Goal: Task Accomplishment & Management: Complete application form

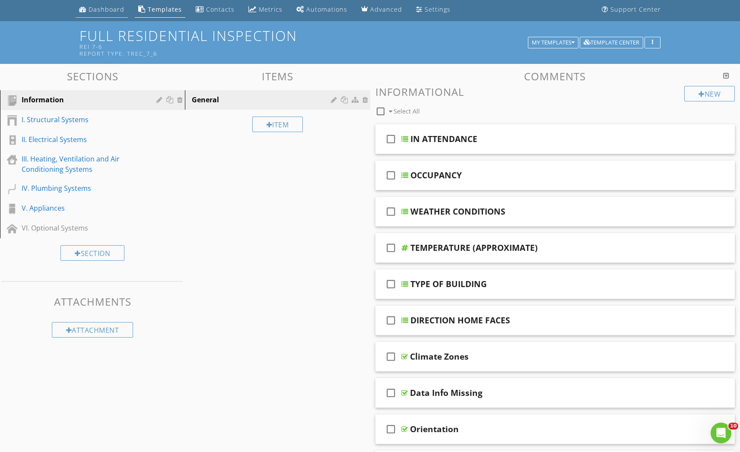
click at [102, 6] on div "Dashboard" at bounding box center [107, 9] width 36 height 8
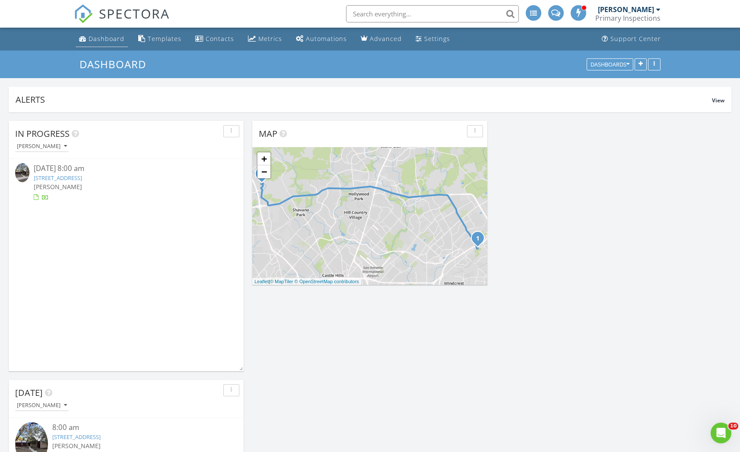
click at [96, 40] on div "Dashboard" at bounding box center [107, 39] width 36 height 8
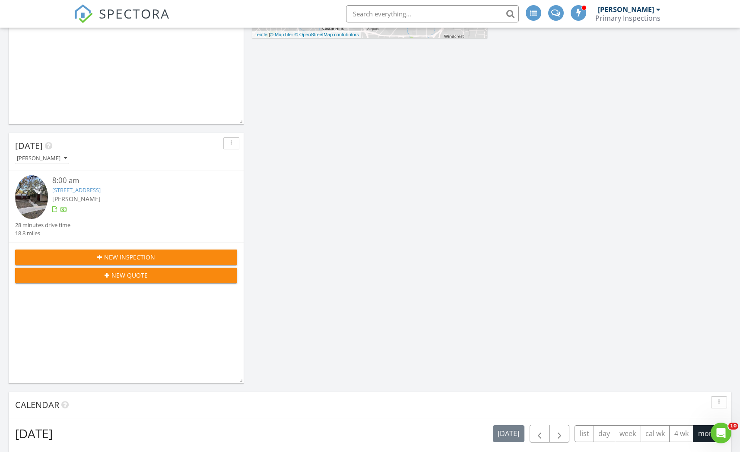
scroll to position [336, 0]
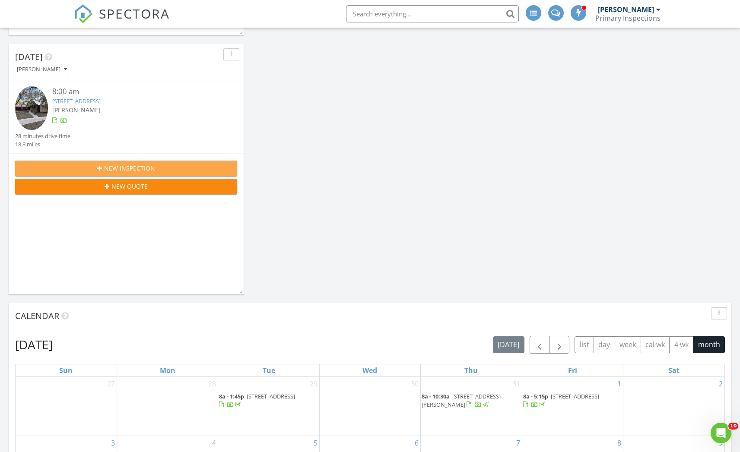
click at [131, 159] on div "New Inspection New Quote" at bounding box center [126, 177] width 235 height 48
click at [131, 164] on span "New Inspection" at bounding box center [129, 168] width 51 height 9
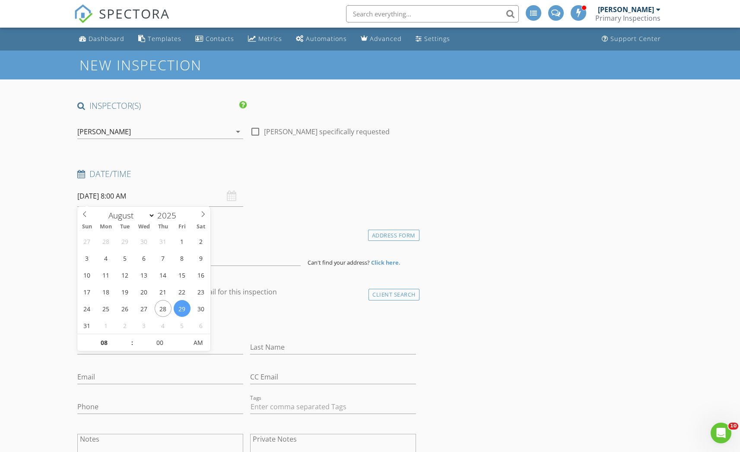
click at [117, 201] on input "08/29/2025 8:00 AM" at bounding box center [160, 196] width 166 height 21
select select "8"
type input "09/01/2025 8:00 AM"
click at [277, 294] on h4 "client" at bounding box center [246, 292] width 338 height 11
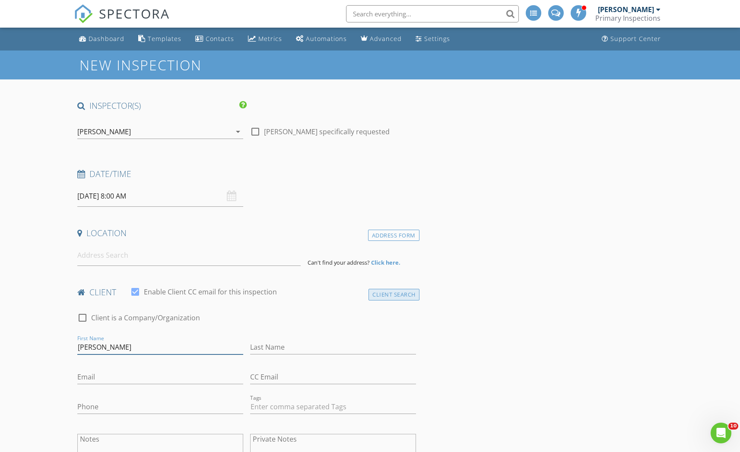
type input "Miranda"
click at [403, 294] on div "Client Search" at bounding box center [394, 295] width 51 height 12
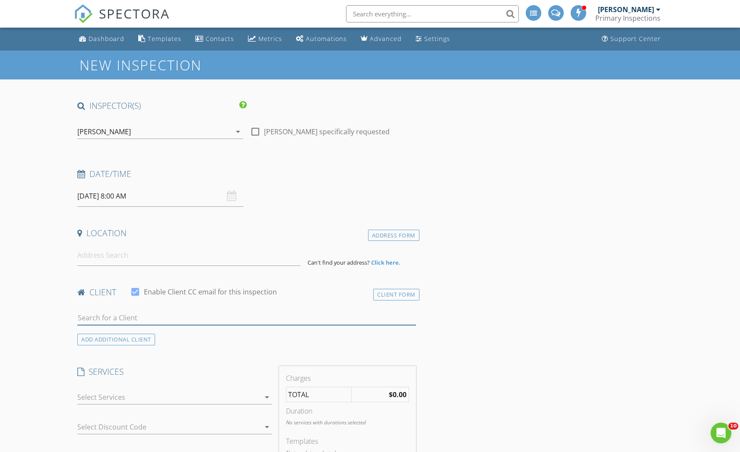
click at [168, 322] on input "text" at bounding box center [246, 318] width 338 height 14
type input "Miranda"
click at [182, 345] on li "Miranda Rouse mirandarouse98@gmail.com" at bounding box center [247, 337] width 338 height 24
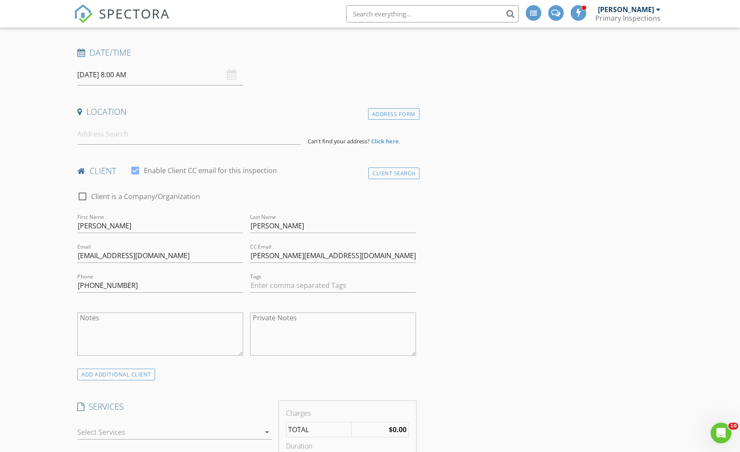
scroll to position [258, 0]
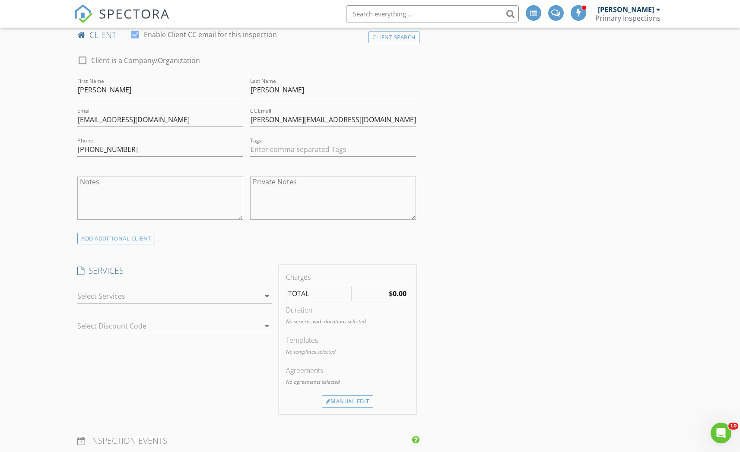
click at [171, 296] on div at bounding box center [168, 297] width 182 height 14
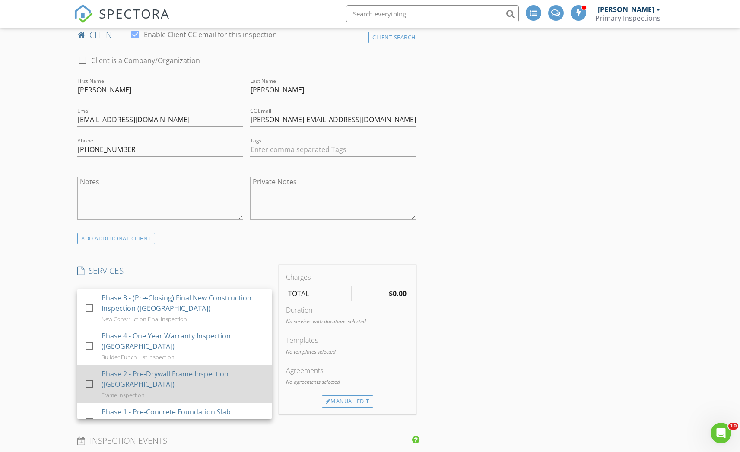
click at [89, 384] on div at bounding box center [89, 384] width 15 height 15
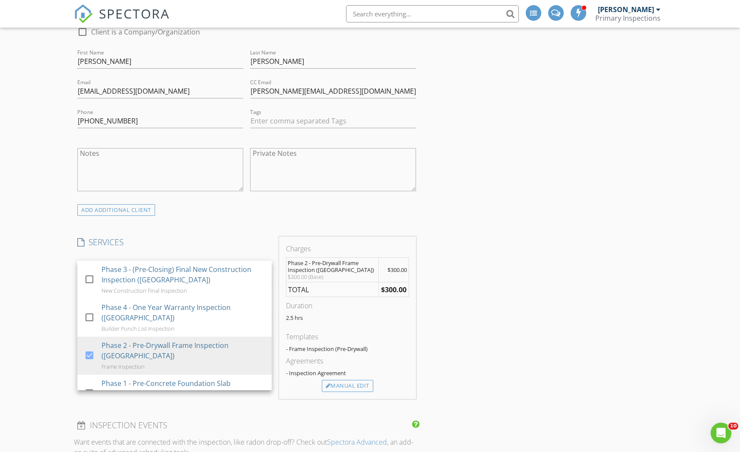
scroll to position [386, 0]
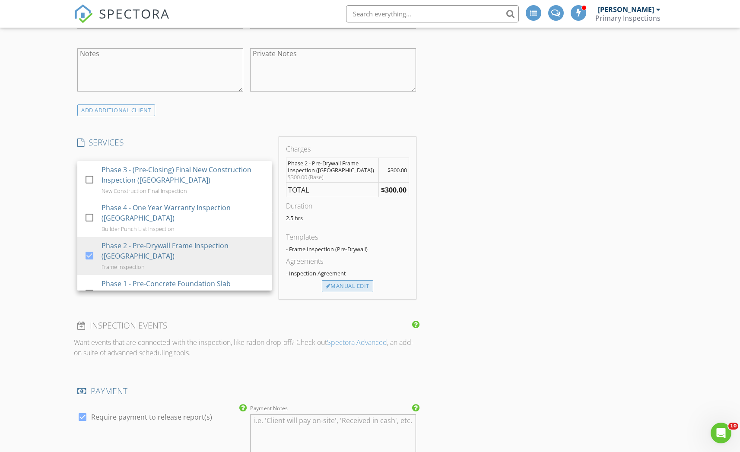
click at [337, 286] on div "Manual Edit" at bounding box center [347, 286] width 51 height 12
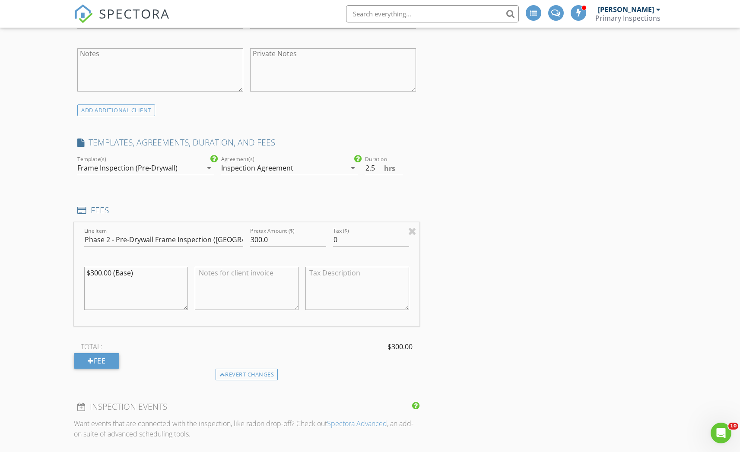
drag, startPoint x: 102, startPoint y: 269, endPoint x: 91, endPoint y: 271, distance: 11.4
click at [91, 271] on textarea "$300.00 (Base)" at bounding box center [136, 288] width 104 height 43
drag, startPoint x: 152, startPoint y: 270, endPoint x: 85, endPoint y: 269, distance: 67.0
click at [85, 269] on textarea "$300.00 (Base)" at bounding box center [136, 288] width 104 height 43
click at [205, 277] on textarea at bounding box center [247, 288] width 104 height 43
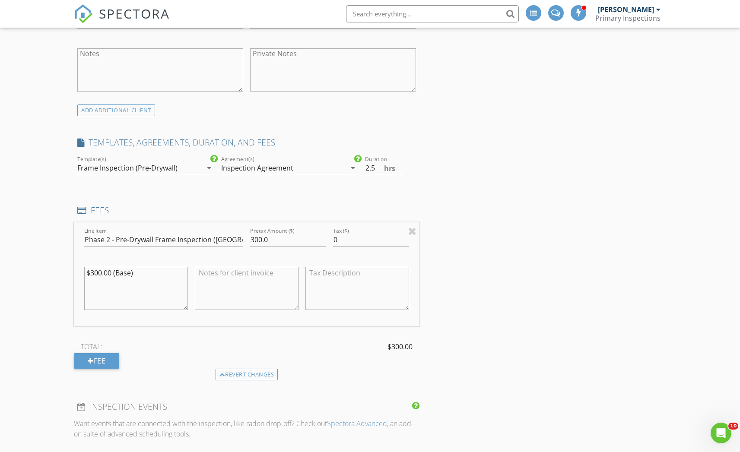
paste textarea "$300.00 (Base)"
click at [211, 273] on textarea "$300.00 (Base)" at bounding box center [247, 288] width 104 height 43
type textarea "$295.00 (Base)"
drag, startPoint x: 293, startPoint y: 235, endPoint x: 226, endPoint y: 245, distance: 67.7
click at [226, 245] on div "Line Item Phase 2 - Pre-Drywall Frame Inspection (San Antonio) Pretax Amount ($…" at bounding box center [246, 275] width 345 height 104
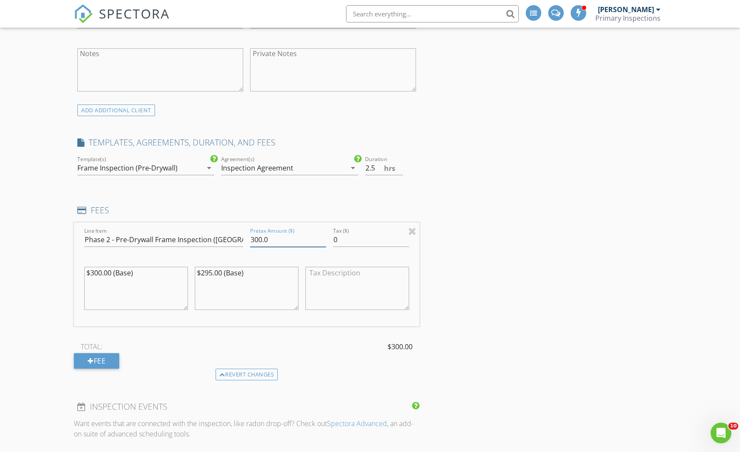
drag, startPoint x: 275, startPoint y: 233, endPoint x: 251, endPoint y: 240, distance: 24.8
click at [251, 240] on input "300.0" at bounding box center [288, 240] width 76 height 14
type input "295"
click at [399, 165] on input "3" at bounding box center [384, 168] width 38 height 14
click at [399, 168] on input "2.5" at bounding box center [384, 168] width 38 height 14
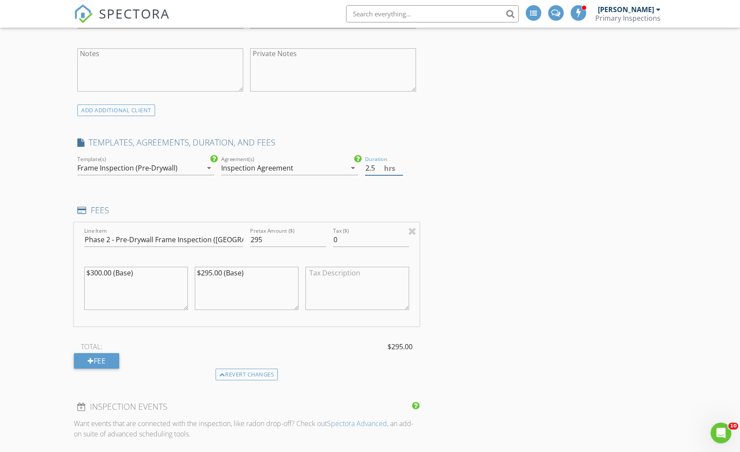
type input "3"
click at [398, 164] on input "3" at bounding box center [384, 168] width 38 height 14
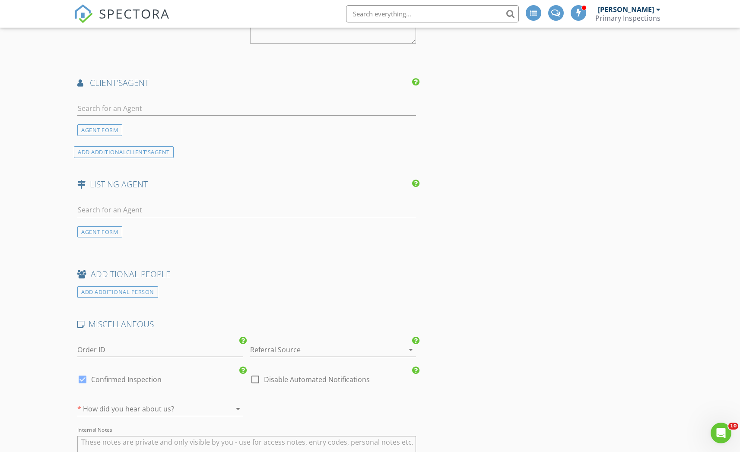
scroll to position [1004, 0]
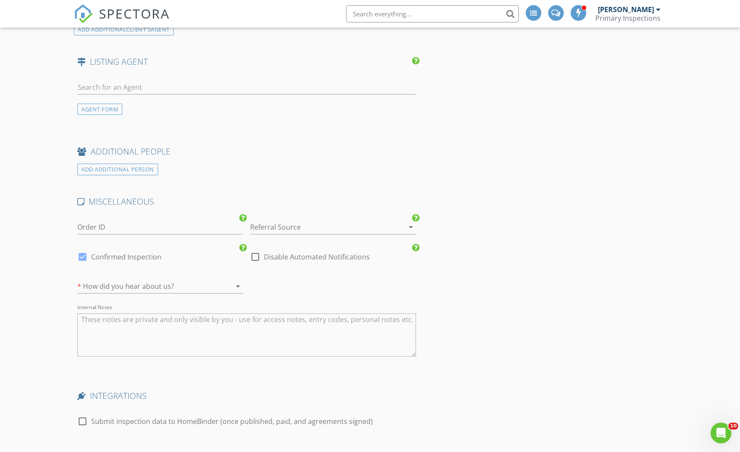
click at [281, 222] on div at bounding box center [321, 227] width 142 height 14
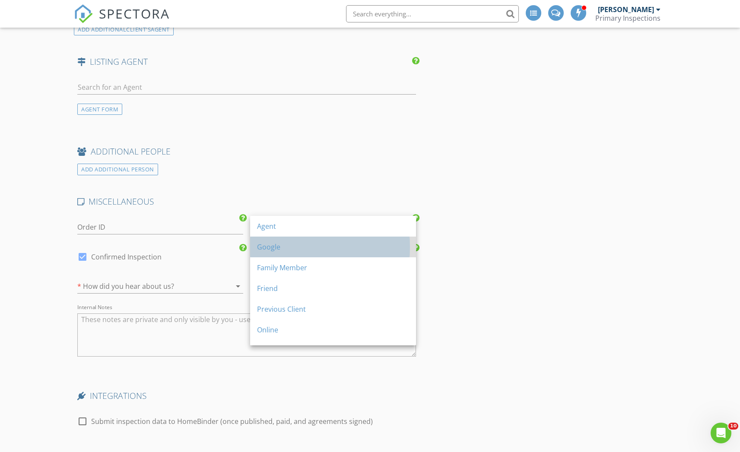
click at [280, 253] on div "Google" at bounding box center [333, 247] width 152 height 21
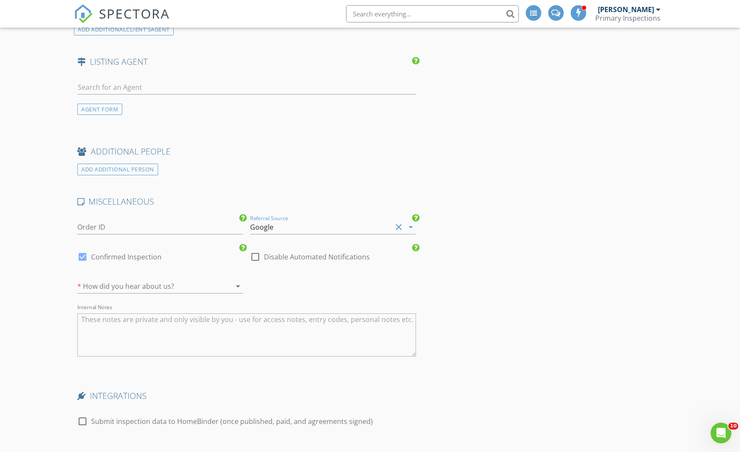
click at [233, 282] on icon "arrow_drop_down" at bounding box center [238, 286] width 10 height 10
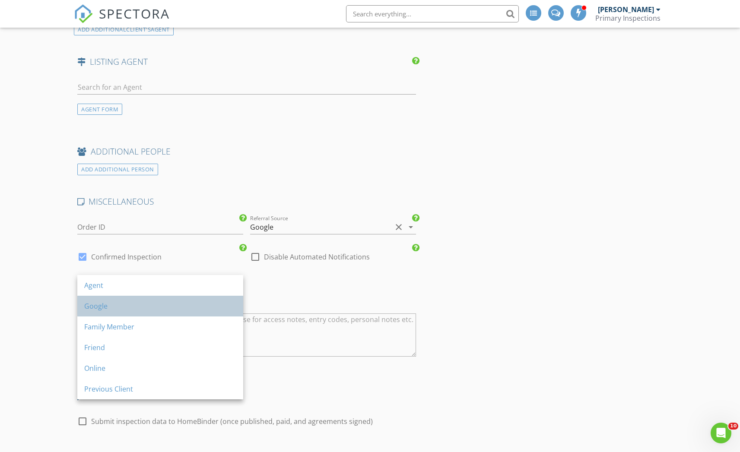
click at [205, 301] on div "Google" at bounding box center [160, 306] width 152 height 21
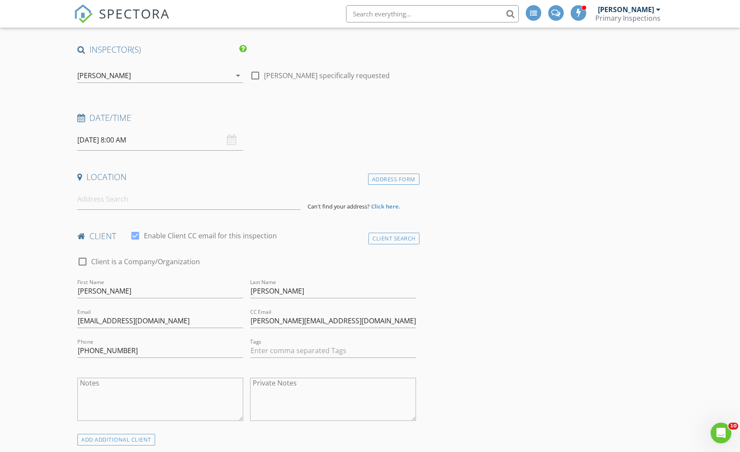
scroll to position [0, 0]
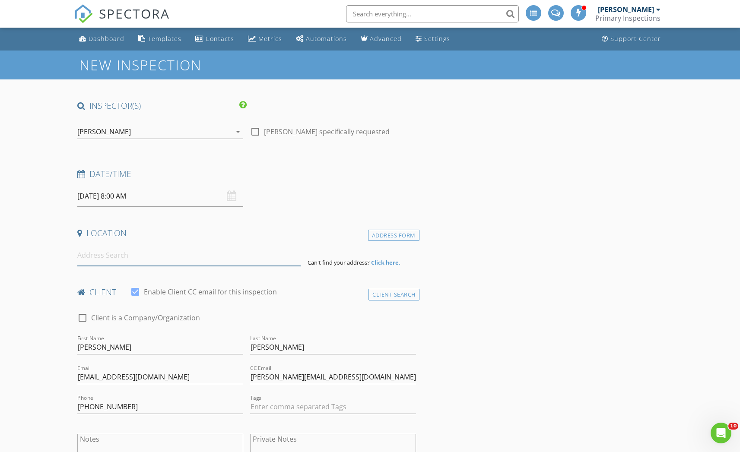
click at [172, 252] on input at bounding box center [188, 255] width 223 height 21
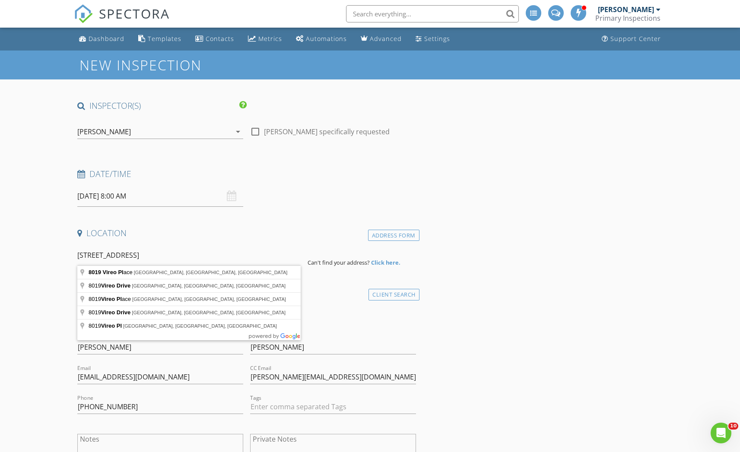
type input "8019 Vireo Place, San Antonio, TX, USA"
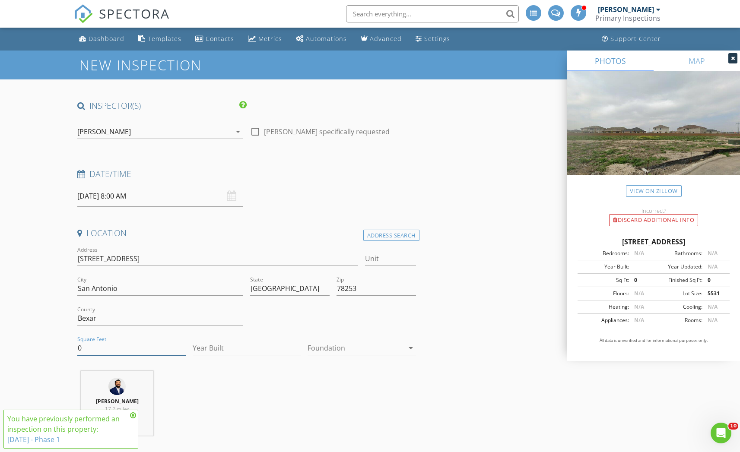
drag, startPoint x: 140, startPoint y: 345, endPoint x: 68, endPoint y: 345, distance: 71.7
type input "1792"
click at [220, 353] on input "Year Built" at bounding box center [247, 348] width 108 height 14
type input "2025"
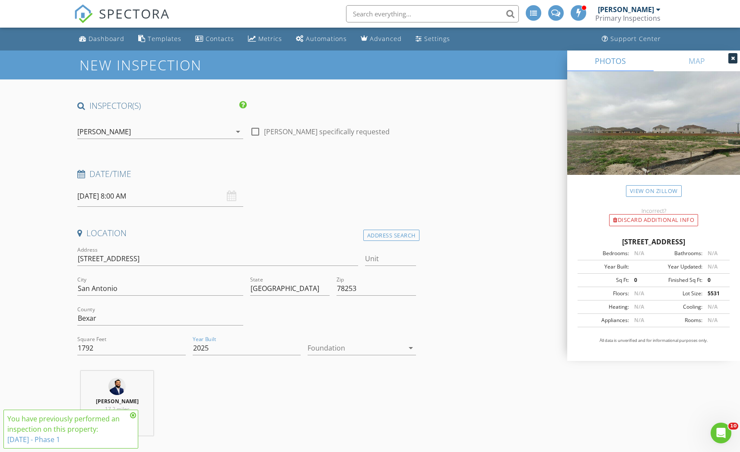
click at [341, 347] on div at bounding box center [356, 348] width 96 height 14
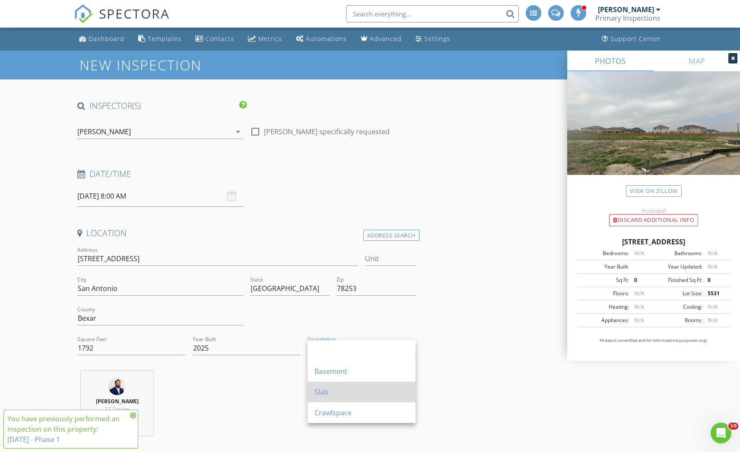
click at [328, 389] on div "Slab" at bounding box center [362, 392] width 94 height 10
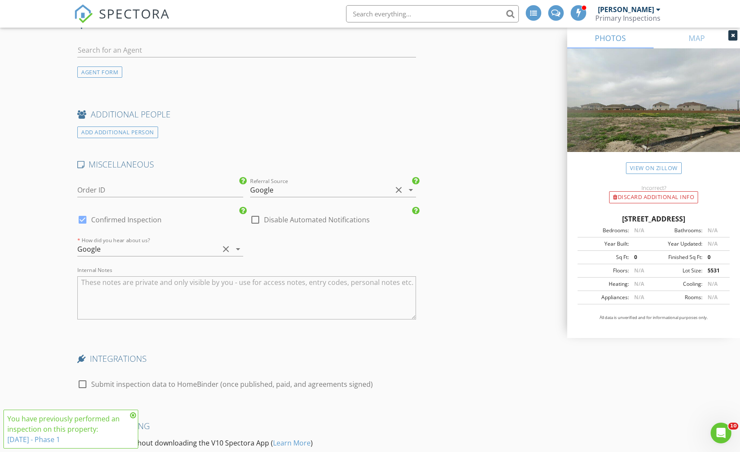
scroll to position [1367, 0]
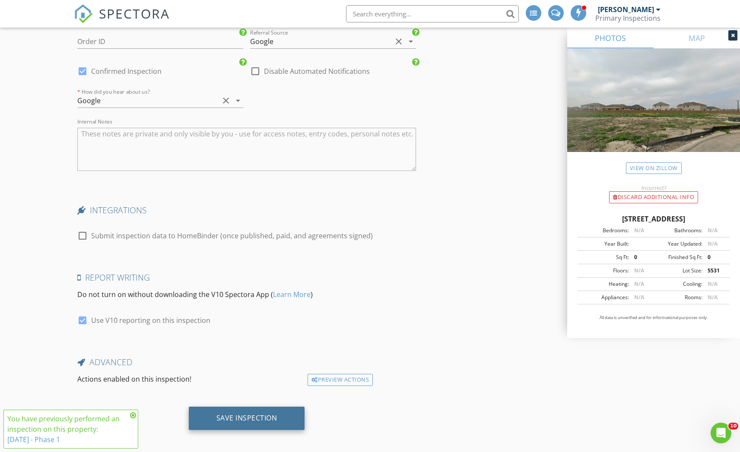
click at [273, 419] on div "Save Inspection" at bounding box center [247, 418] width 116 height 23
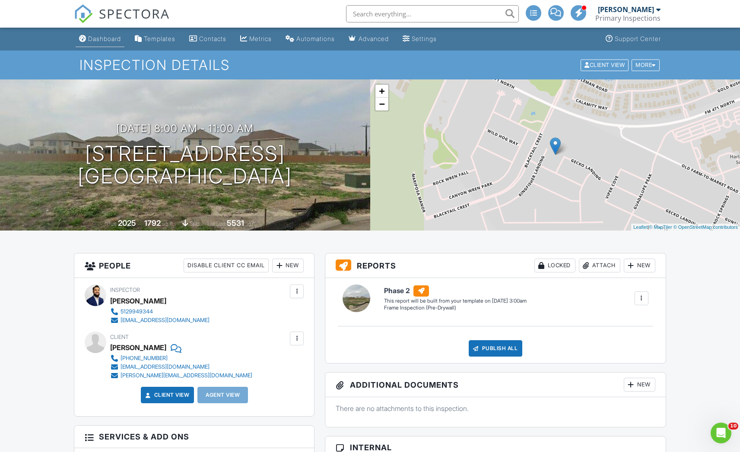
click at [104, 44] on link "Dashboard" at bounding box center [100, 39] width 49 height 16
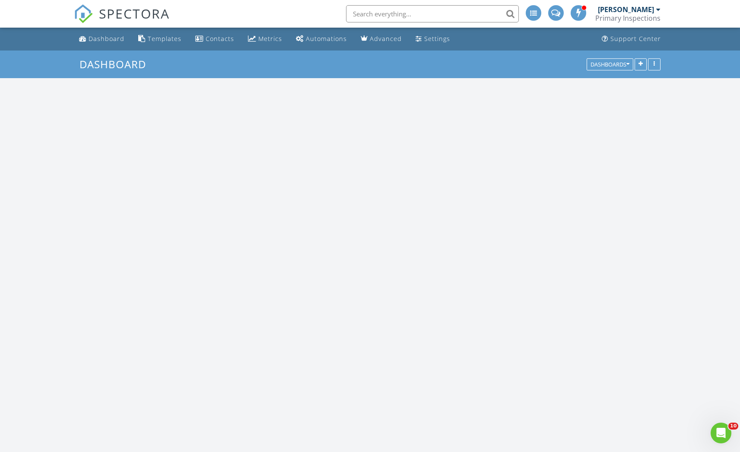
scroll to position [1059, 754]
